Goal: Task Accomplishment & Management: Manage account settings

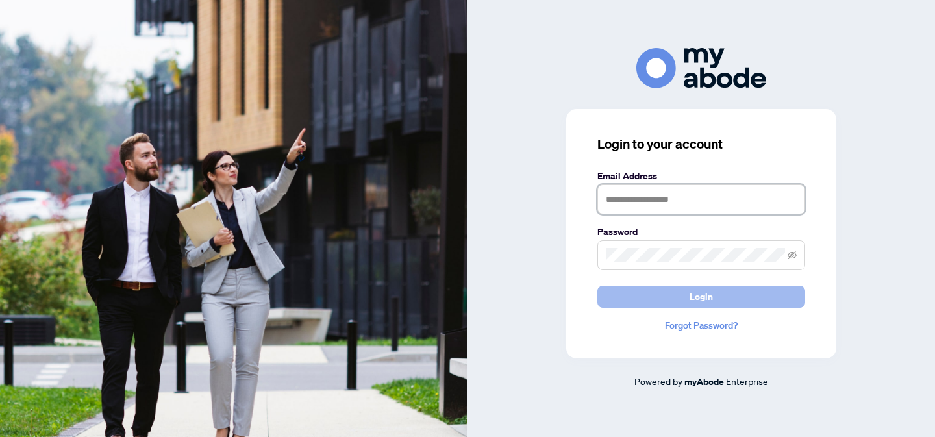
type input "**********"
click at [715, 297] on button "Login" at bounding box center [701, 297] width 208 height 22
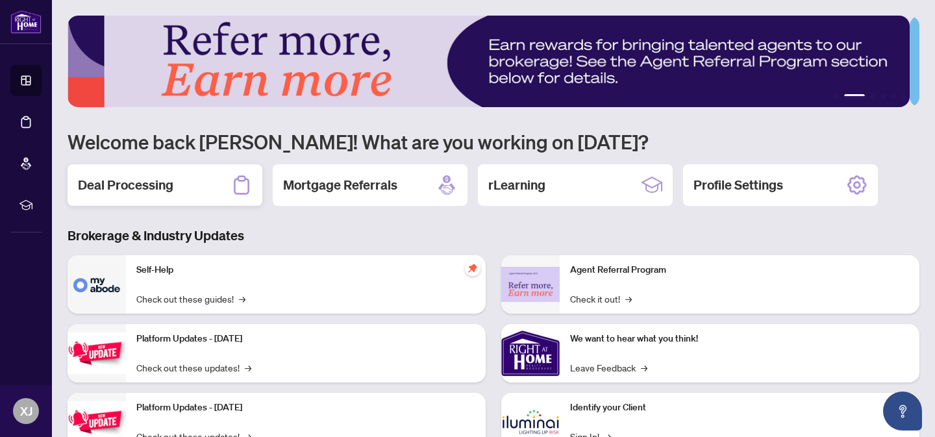
click at [156, 179] on h2 "Deal Processing" at bounding box center [125, 185] width 95 height 18
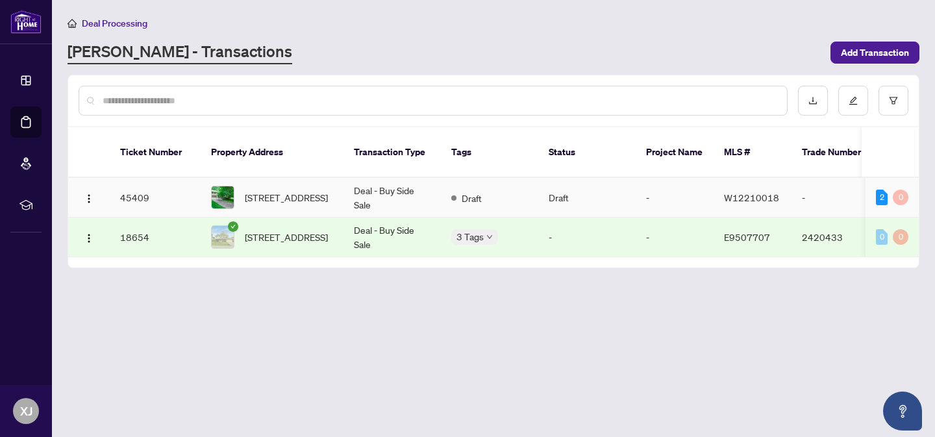
click at [225, 186] on img at bounding box center [223, 197] width 22 height 22
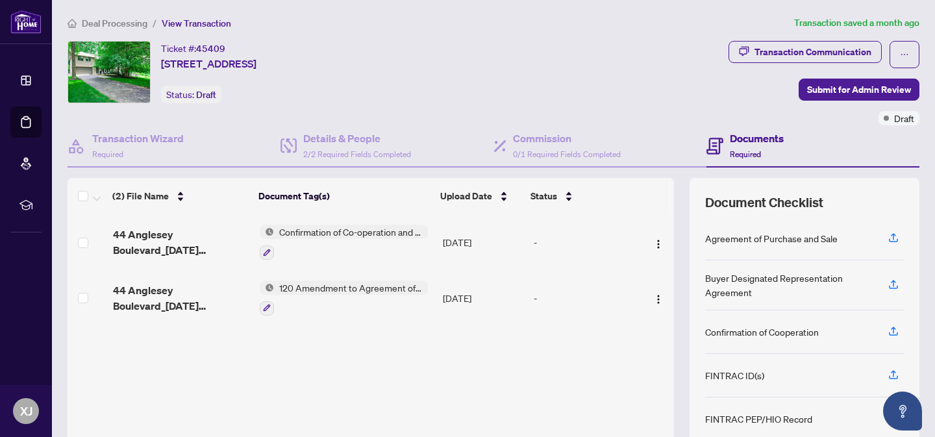
scroll to position [104, 0]
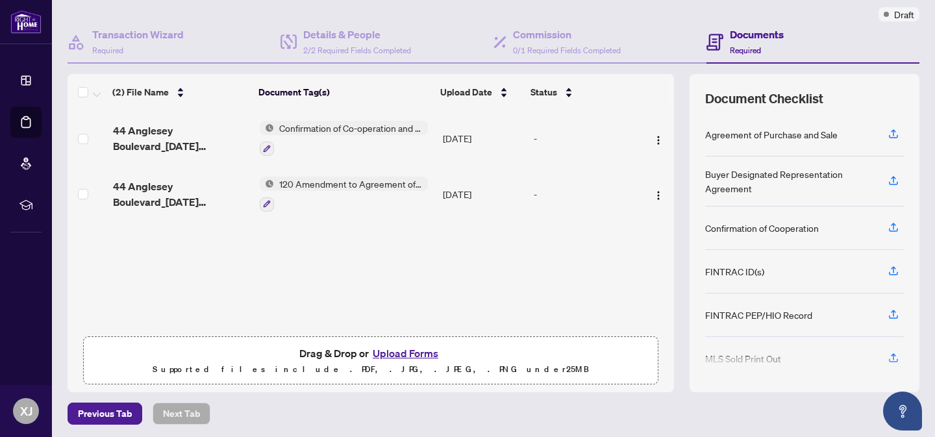
click at [308, 182] on span "120 Amendment to Agreement of Purchase and Sale" at bounding box center [351, 184] width 154 height 14
click at [302, 243] on span "120 Amendment to Agreement of Purchase and Sale" at bounding box center [346, 253] width 193 height 29
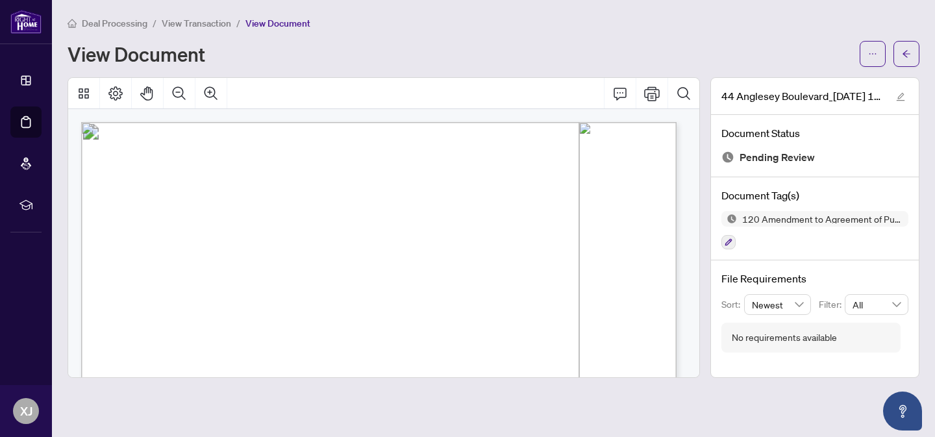
click at [443, 41] on div "View Document" at bounding box center [492, 54] width 851 height 26
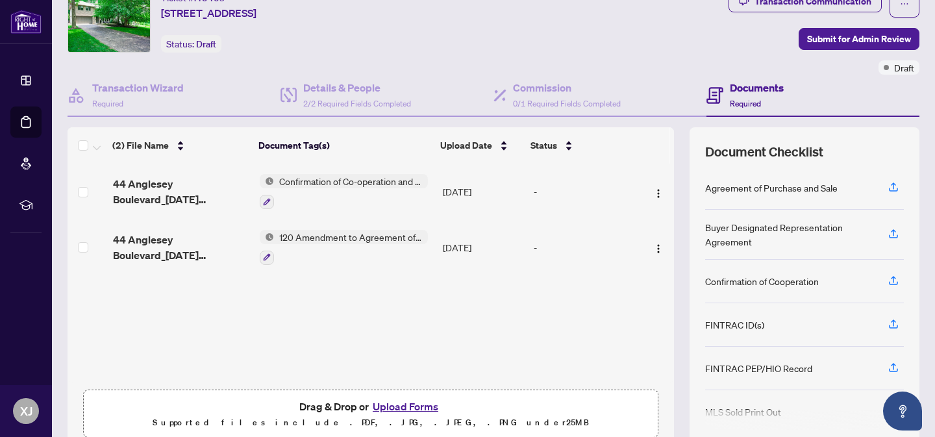
scroll to position [106, 0]
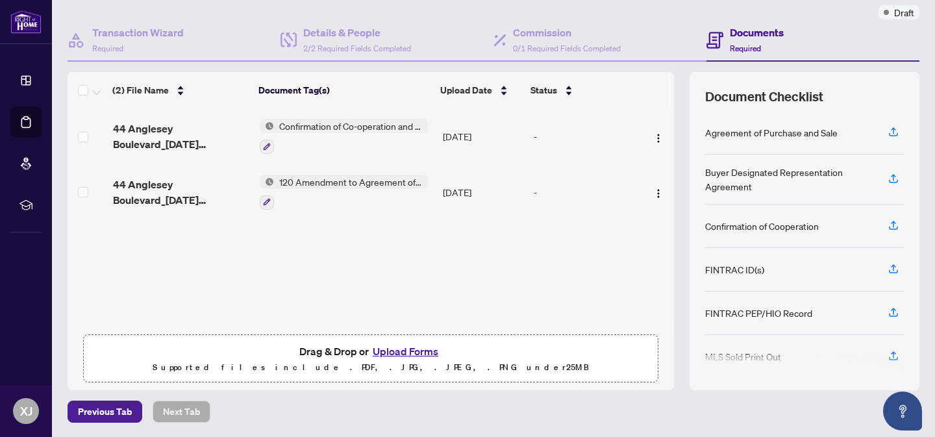
click at [324, 121] on span "Confirmation of Co-operation and Representation—Buyer/Seller" at bounding box center [351, 126] width 154 height 14
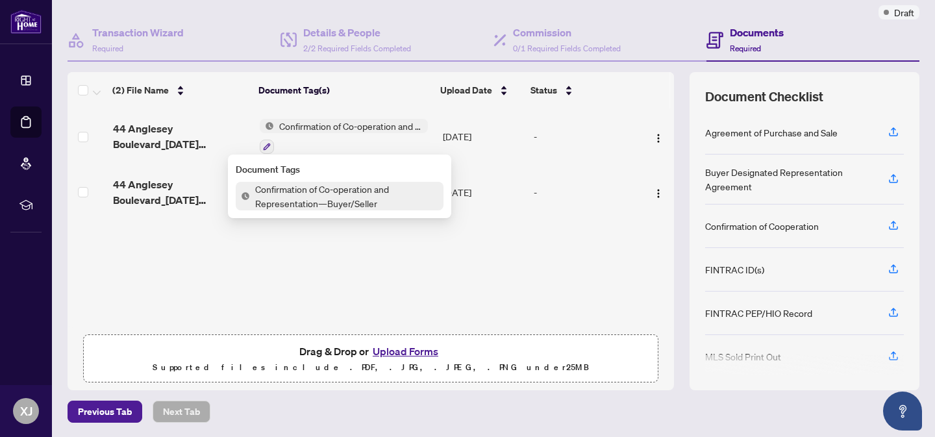
click at [302, 187] on span "Confirmation of Co-operation and Representation—Buyer/Seller" at bounding box center [346, 196] width 193 height 29
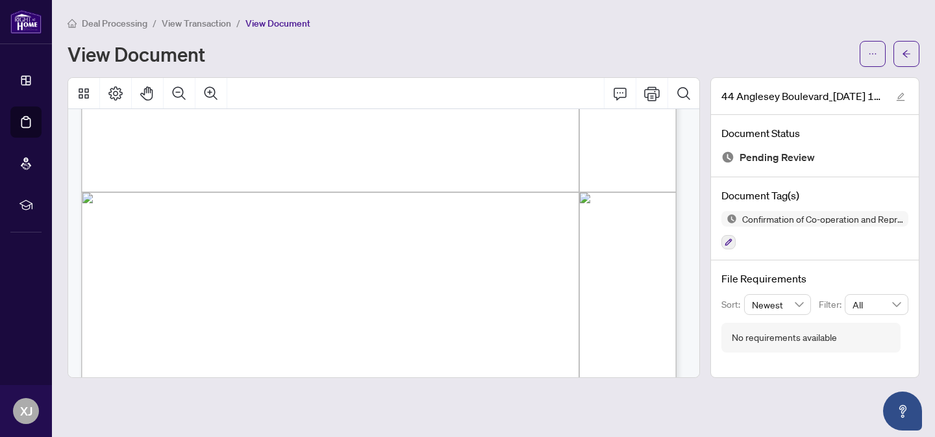
scroll to position [3931, 0]
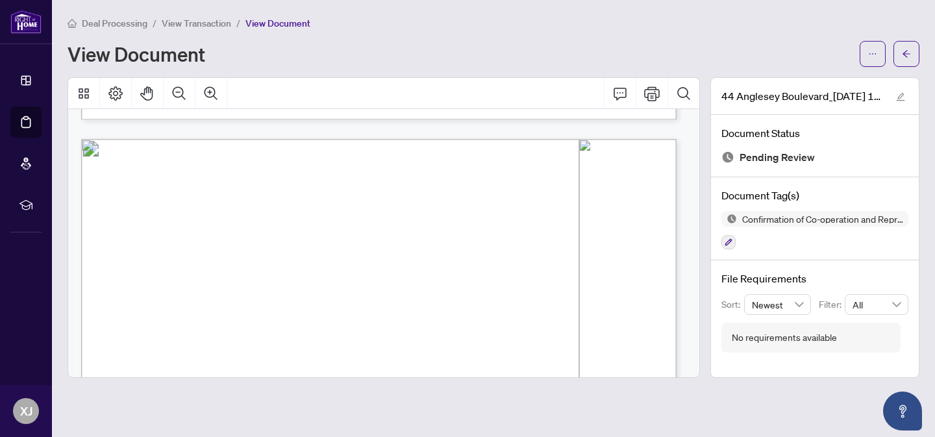
click at [737, 20] on div "Deal Processing / View Transaction / View Document" at bounding box center [492, 23] width 851 height 15
click at [715, 53] on div "View Document" at bounding box center [459, 53] width 784 height 21
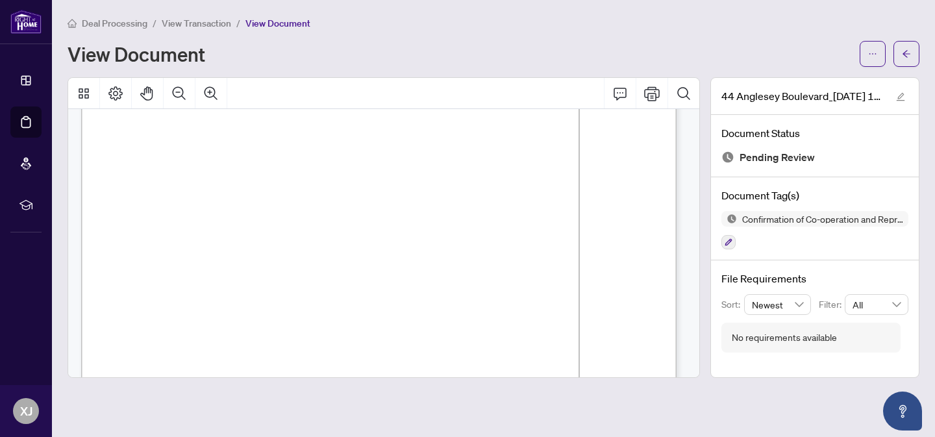
scroll to position [3364, 0]
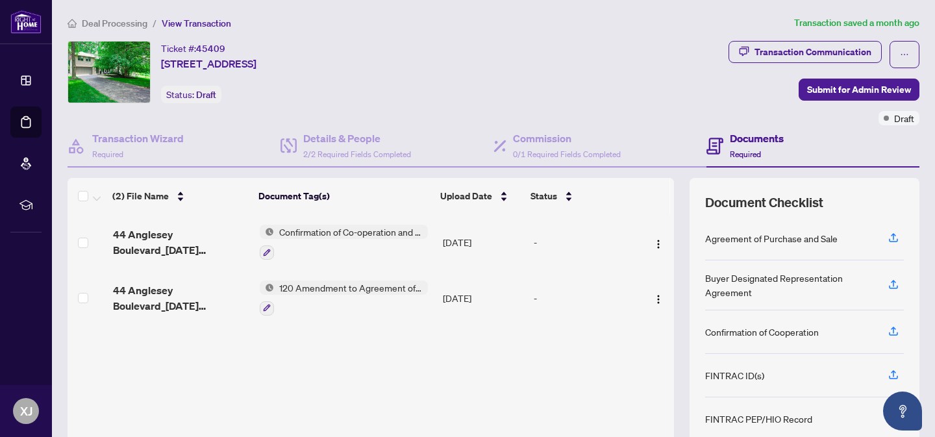
click at [725, 289] on div "Buyer Designated Representation Agreement" at bounding box center [788, 285] width 167 height 29
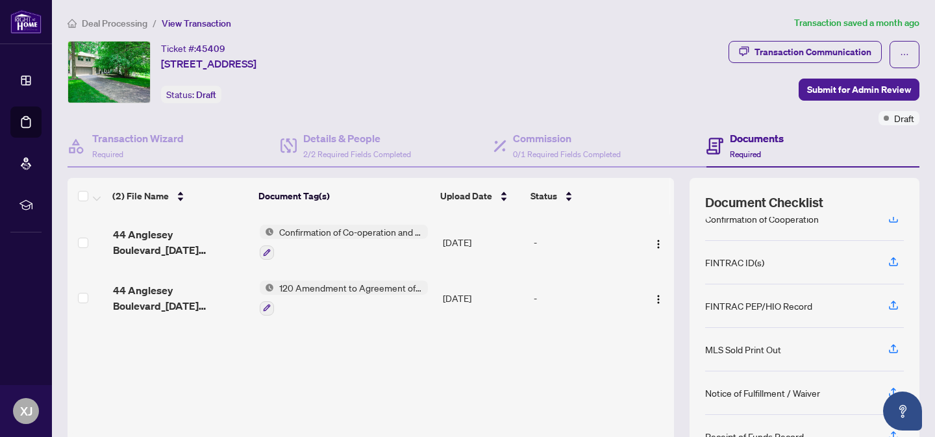
scroll to position [113, 0]
click at [887, 260] on icon "button" at bounding box center [893, 262] width 12 height 12
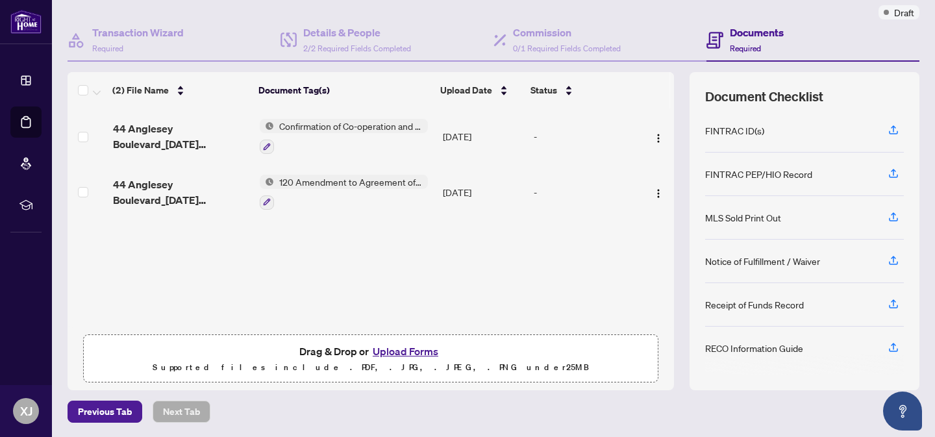
scroll to position [0, 0]
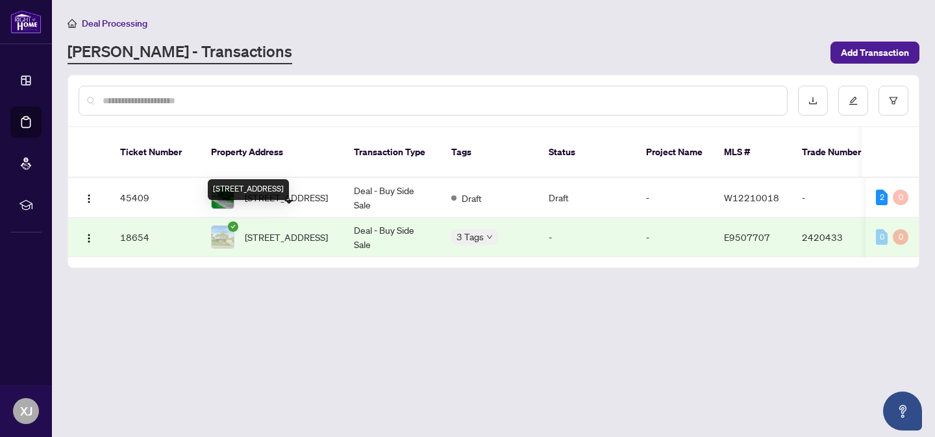
click at [262, 230] on span "[STREET_ADDRESS]" at bounding box center [286, 237] width 83 height 14
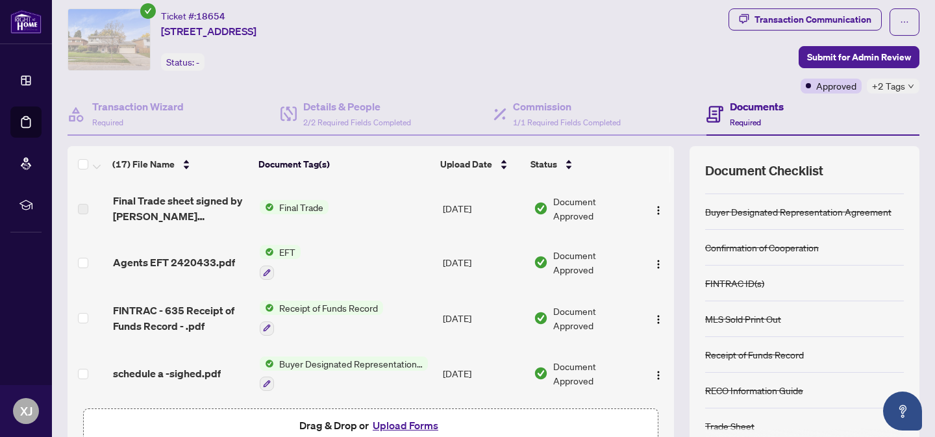
scroll to position [106, 0]
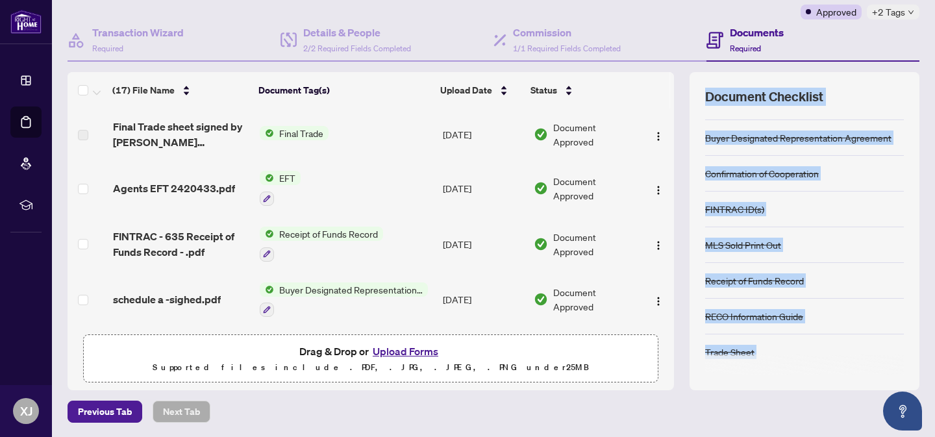
drag, startPoint x: 688, startPoint y: 101, endPoint x: 705, endPoint y: 394, distance: 293.8
click at [705, 394] on div "Deal Processing / View Transaction Transaction saved [DATE] Ticket #: 18654 [ST…" at bounding box center [493, 165] width 862 height 513
drag, startPoint x: 691, startPoint y: 93, endPoint x: 720, endPoint y: 374, distance: 282.5
click at [720, 374] on div "Document Checklist Agreement of Purchase and Sale Buyer Designated Representati…" at bounding box center [804, 231] width 230 height 318
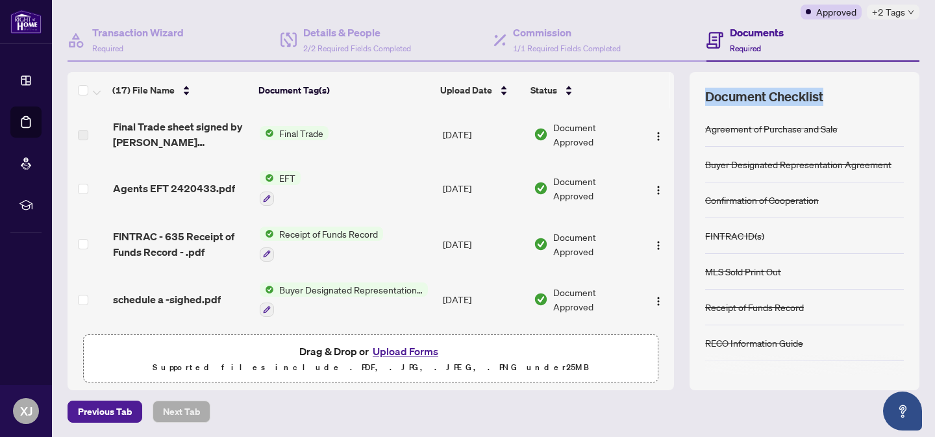
click at [689, 92] on div "Document Checklist Agreement of Purchase and Sale Buyer Designated Representati…" at bounding box center [804, 231] width 230 height 318
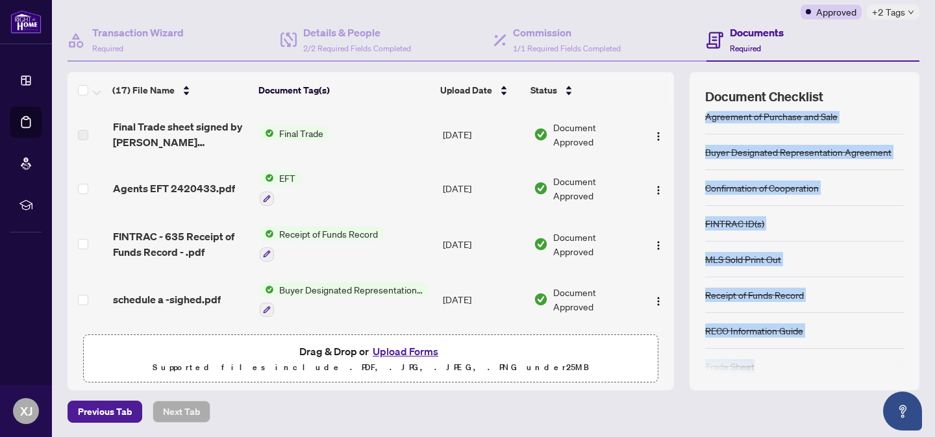
scroll to position [23, 0]
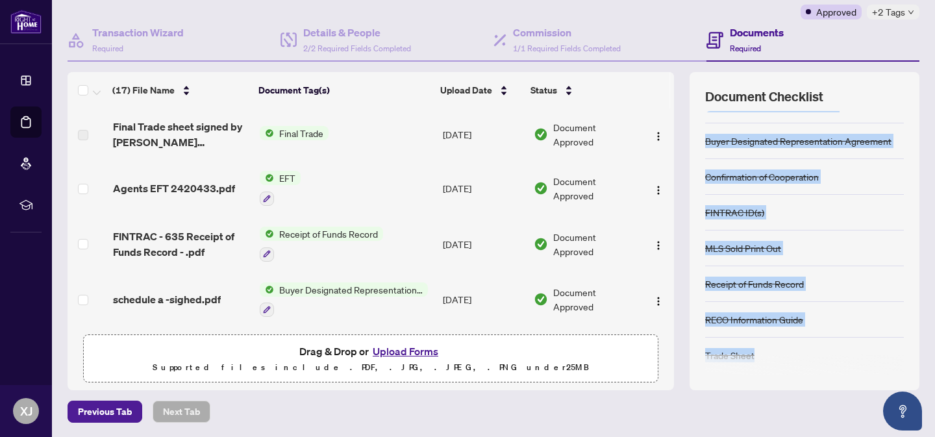
drag, startPoint x: 692, startPoint y: 108, endPoint x: 724, endPoint y: 360, distance: 253.8
click at [724, 365] on div "Document Checklist Agreement of Purchase and Sale Buyer Designated Representati…" at bounding box center [804, 231] width 230 height 318
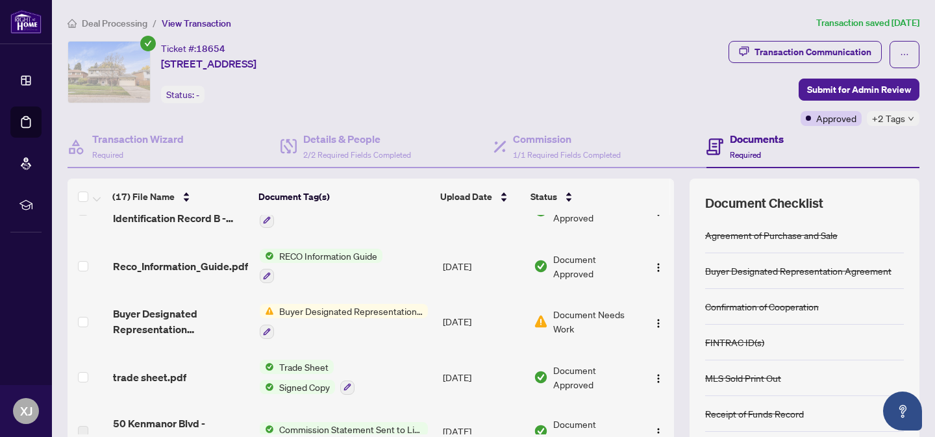
scroll to position [21, 0]
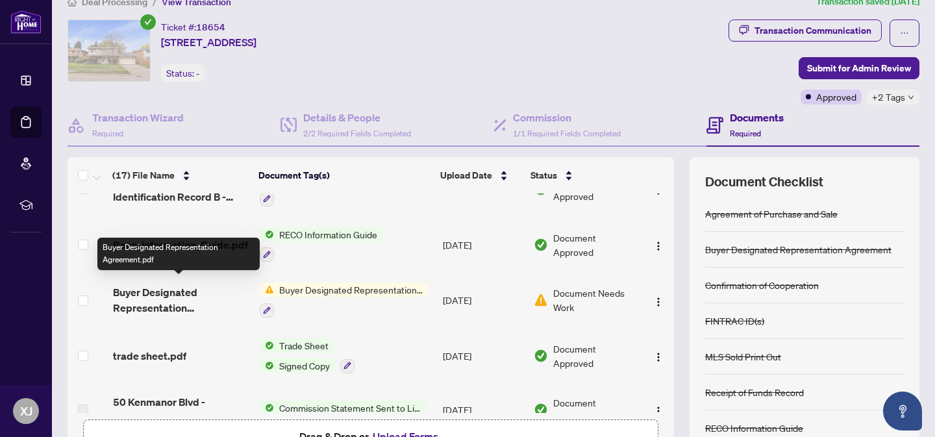
click at [162, 299] on span "Buyer Designated Representation Agreement.pdf" at bounding box center [181, 299] width 136 height 31
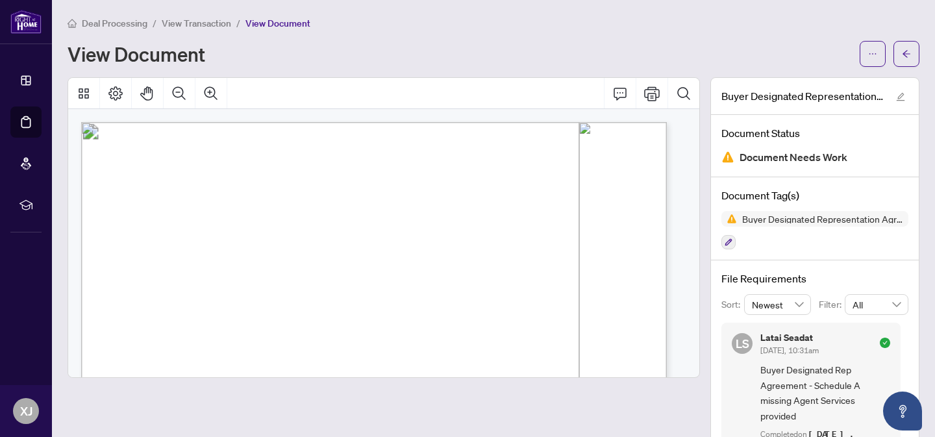
click at [378, 54] on div "View Document" at bounding box center [459, 53] width 784 height 21
